Goal: Task Accomplishment & Management: Manage account settings

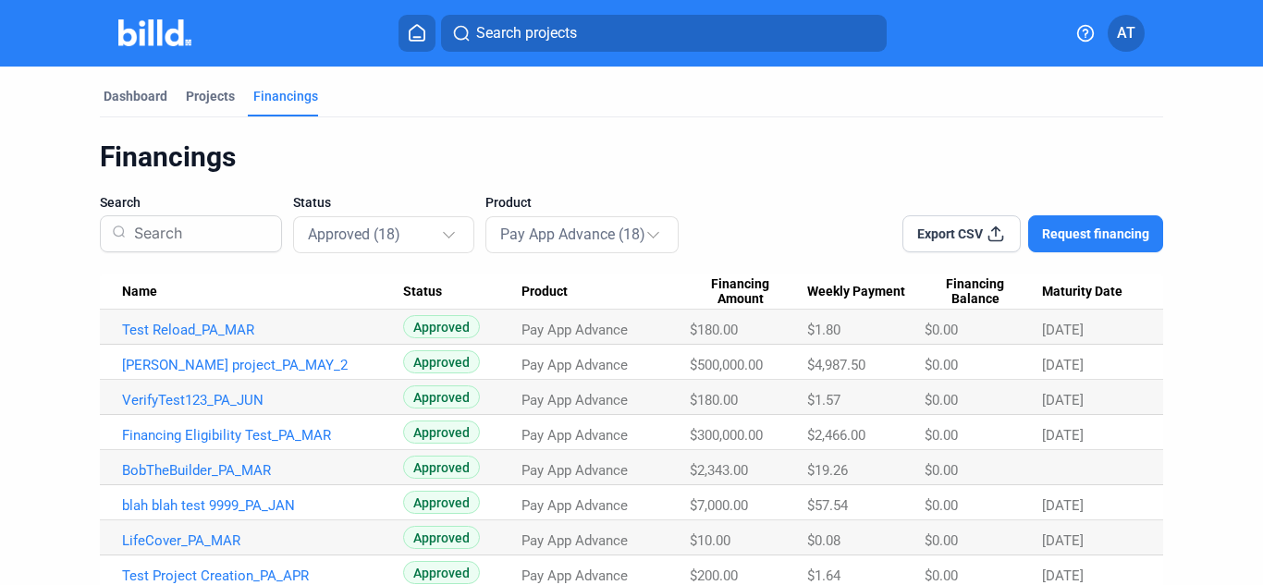
click at [162, 31] on img at bounding box center [154, 32] width 73 height 27
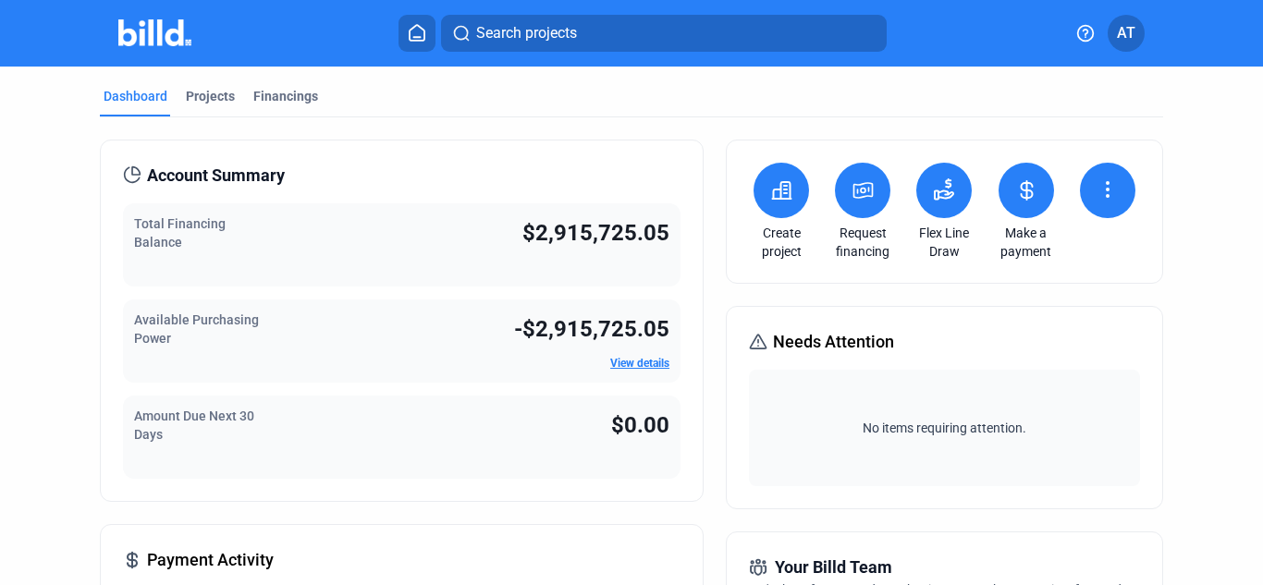
click at [1116, 43] on button "AT" at bounding box center [1126, 33] width 37 height 37
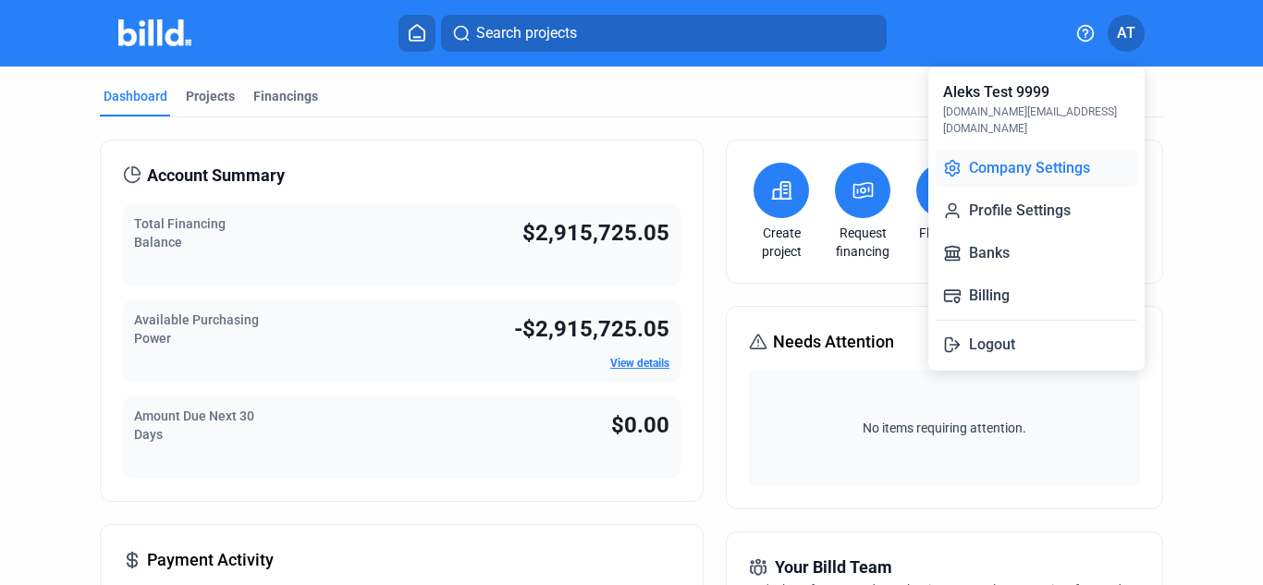
click at [987, 157] on button "Company Settings" at bounding box center [1037, 168] width 202 height 37
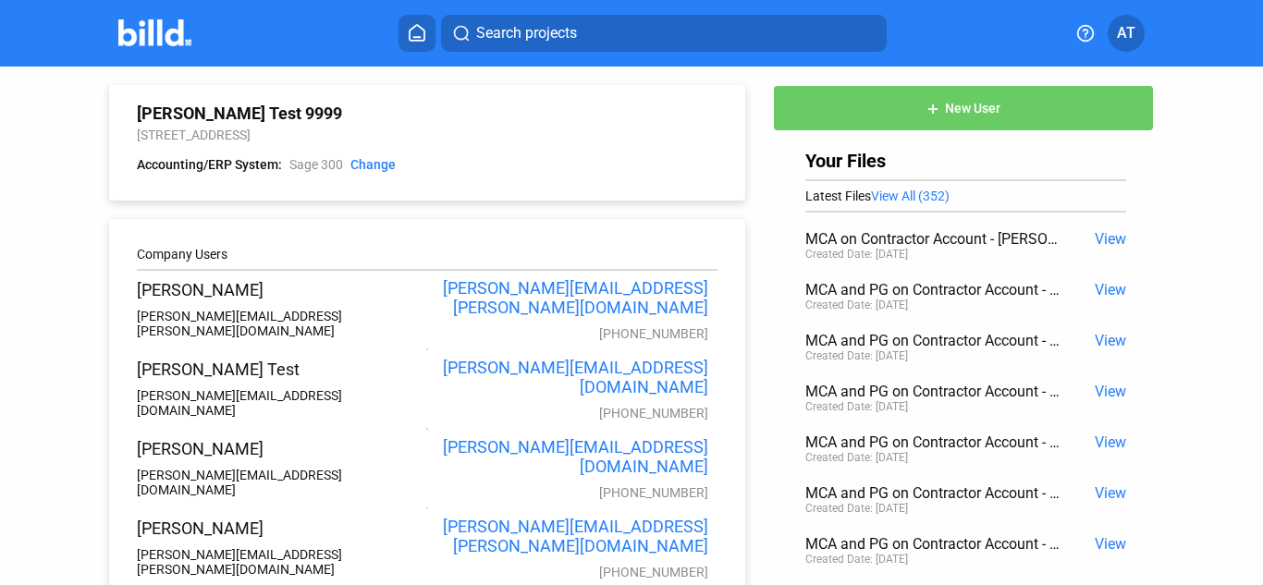
click at [1136, 45] on button "AT" at bounding box center [1126, 33] width 37 height 37
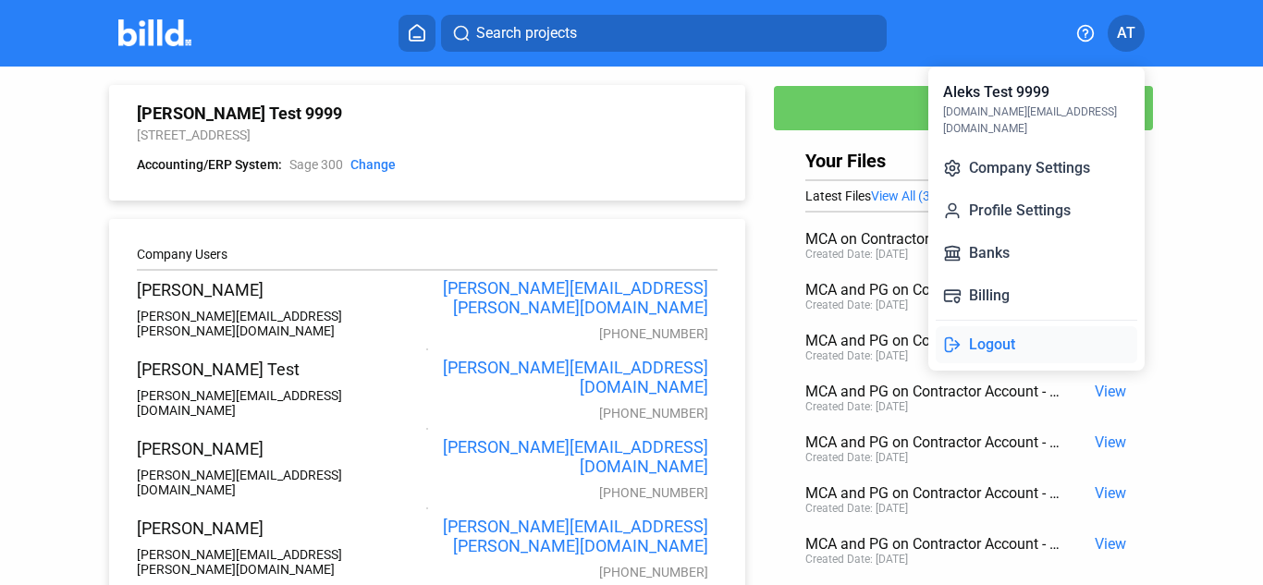
click at [1010, 333] on button "Logout" at bounding box center [1037, 344] width 202 height 37
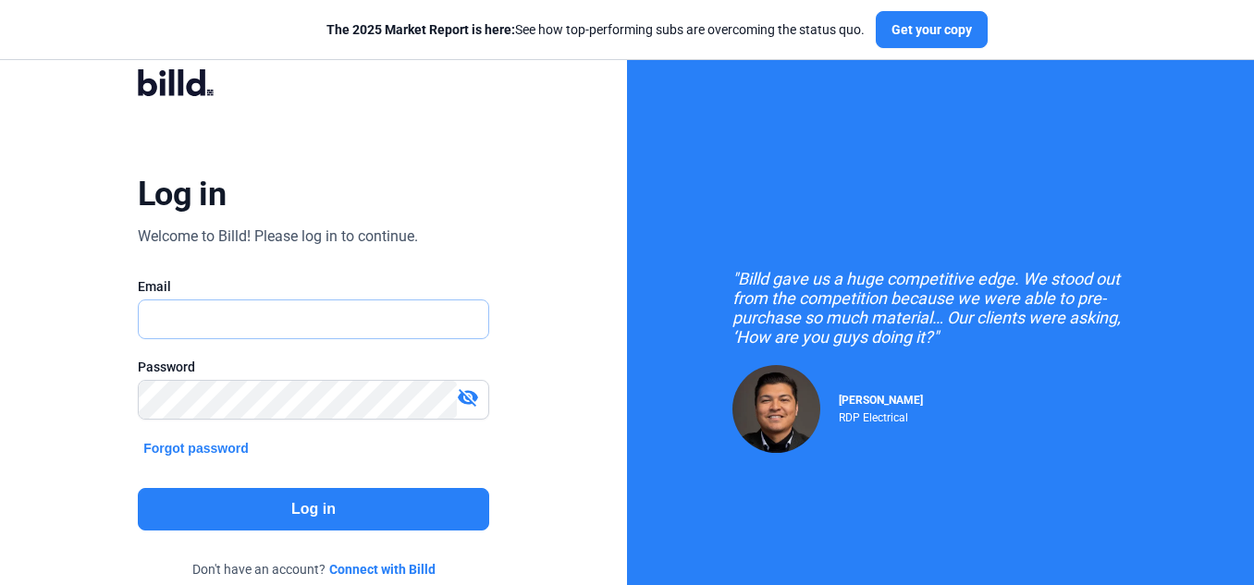
type input "[EMAIL_ADDRESS][DOMAIN_NAME]"
